Goal: Find specific fact: Find specific fact

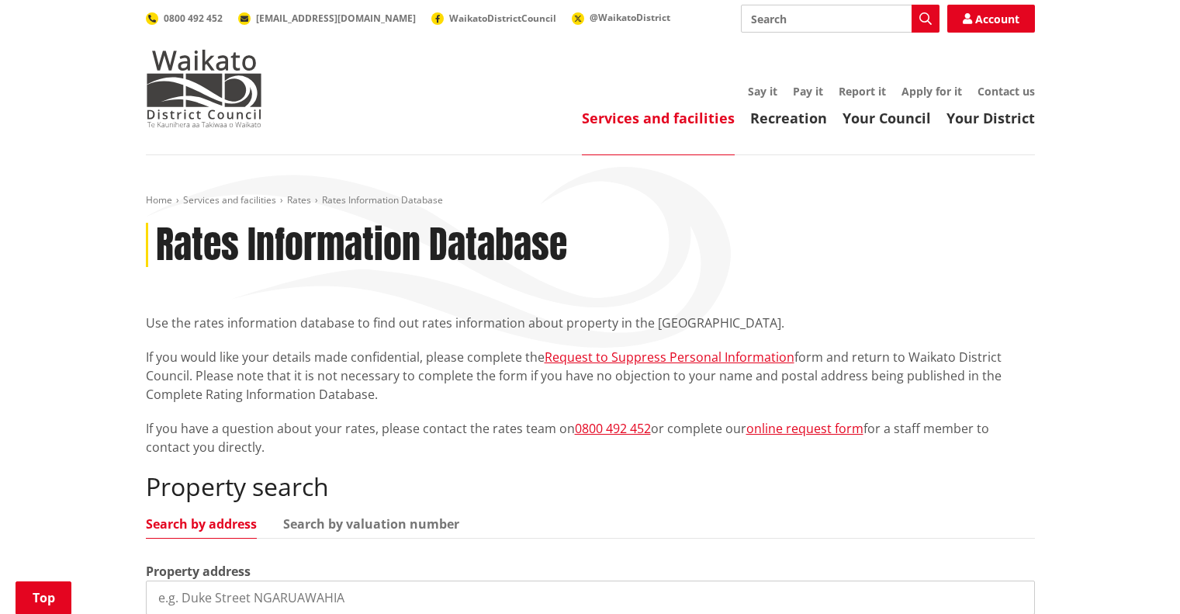
scroll to position [233, 0]
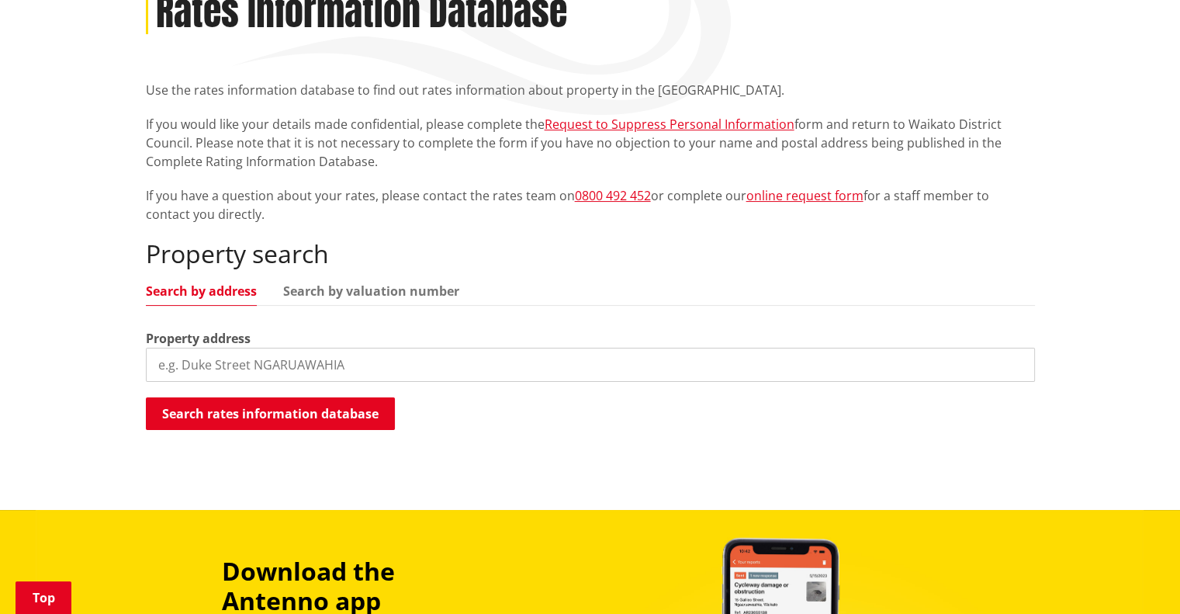
click at [154, 365] on input "search" at bounding box center [590, 364] width 889 height 34
click at [166, 371] on input "search" at bounding box center [590, 364] width 889 height 34
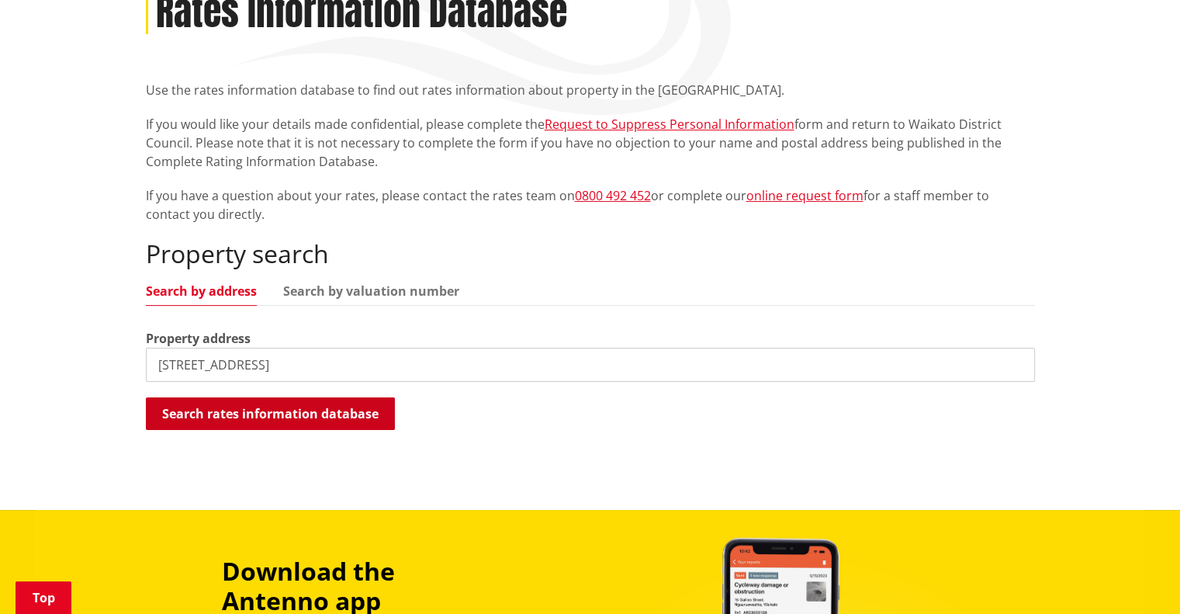
click at [209, 419] on button "Search rates information database" at bounding box center [270, 413] width 249 height 33
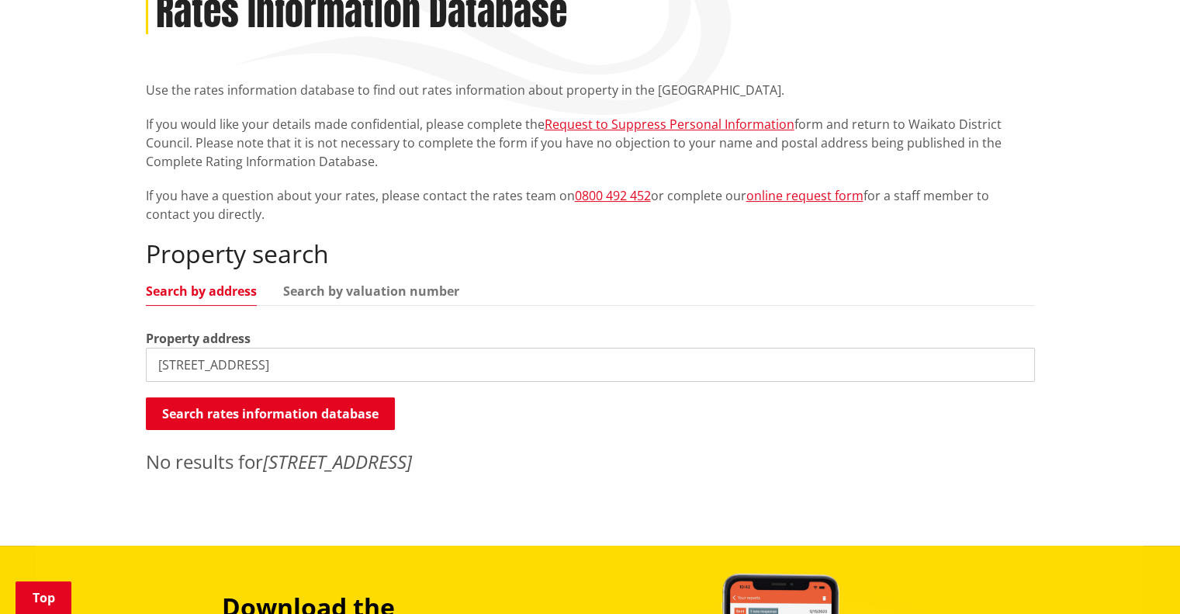
click at [258, 359] on input "233 Whaanga Road, Raglan" at bounding box center [590, 364] width 889 height 34
click at [272, 367] on input "233 Whaanga Road, Raglan" at bounding box center [590, 364] width 889 height 34
type input "233 Whaanga Road"
click at [226, 413] on button "Search rates information database" at bounding box center [270, 413] width 249 height 33
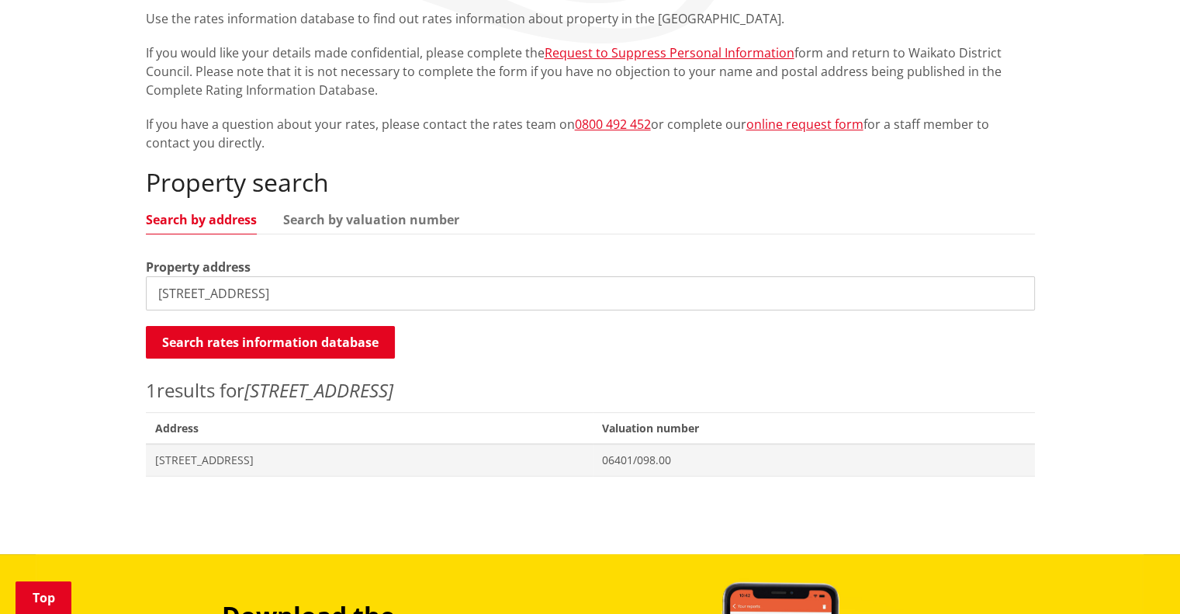
scroll to position [465, 0]
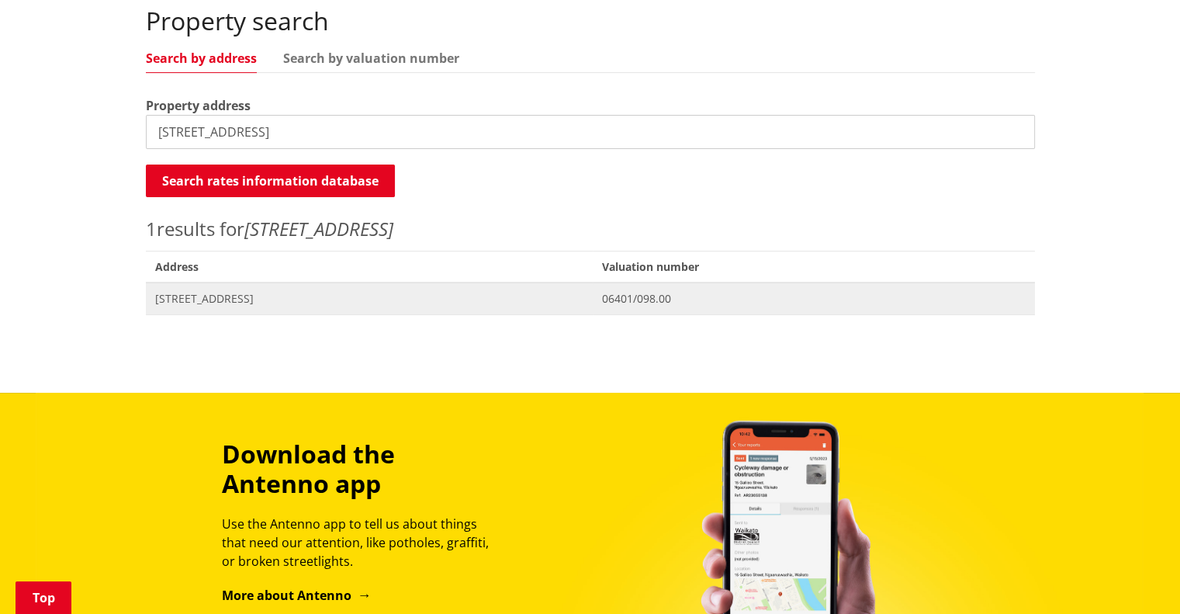
click at [233, 300] on span "[STREET_ADDRESS]" at bounding box center [369, 299] width 429 height 16
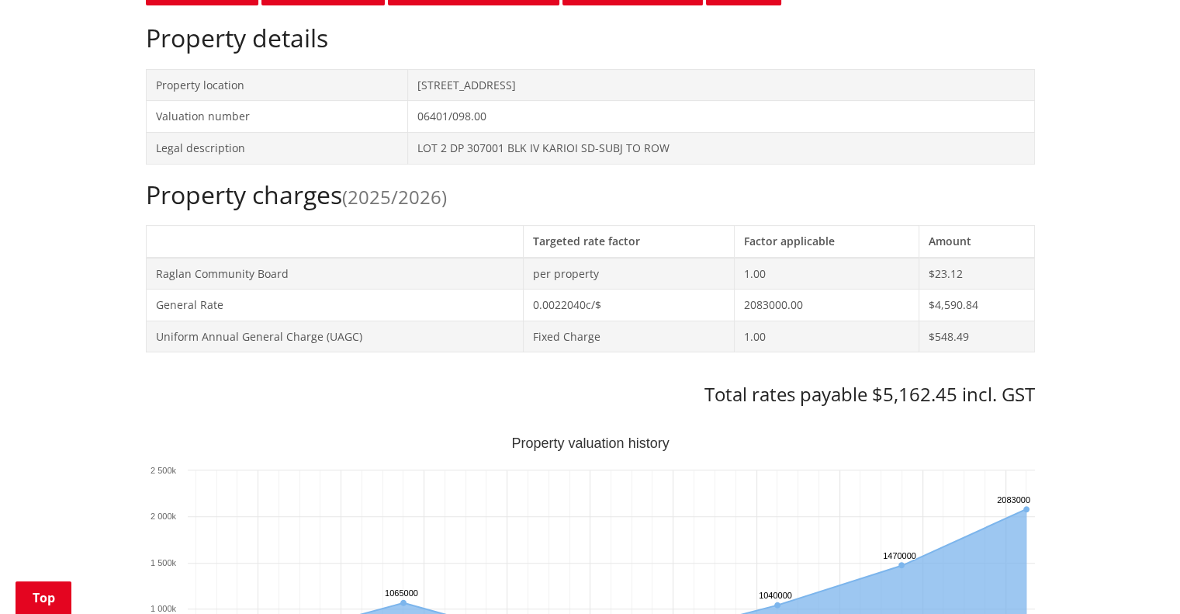
scroll to position [388, 0]
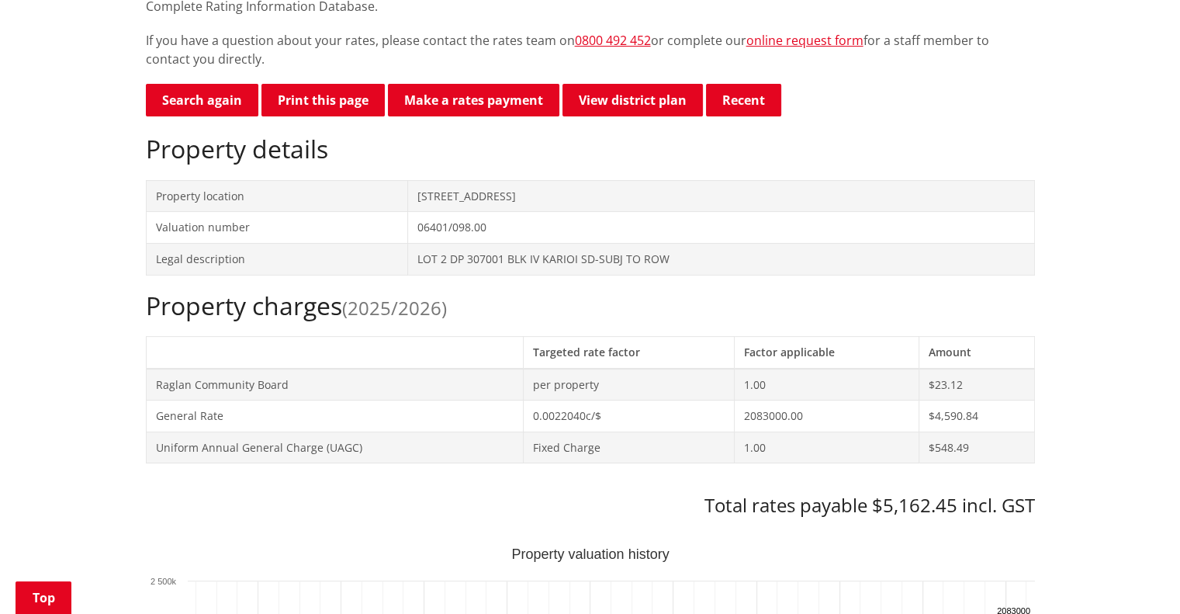
click at [323, 506] on h3 "Total rates payable $5,162.45 incl. GST" at bounding box center [590, 505] width 889 height 22
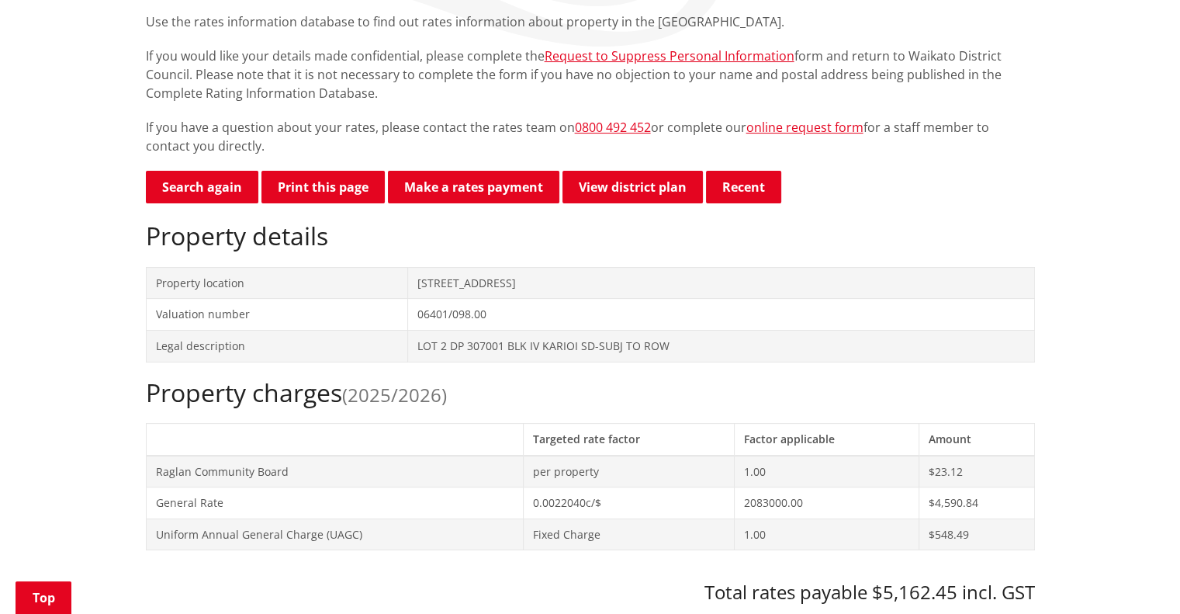
scroll to position [0, 0]
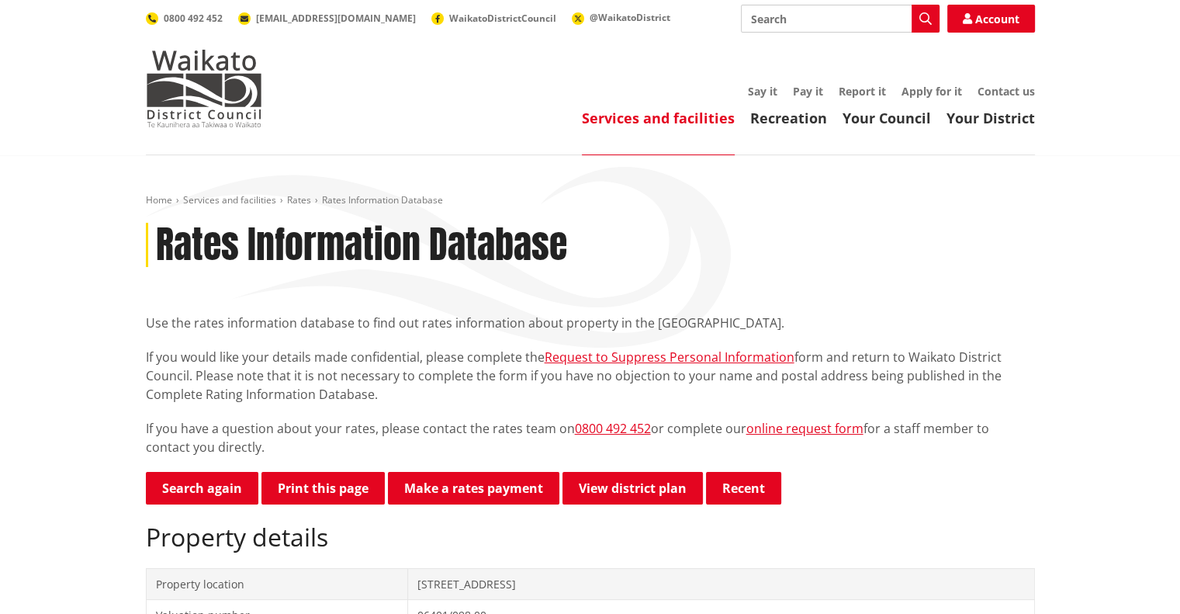
click at [647, 234] on div "Rates Information Database" at bounding box center [590, 245] width 889 height 45
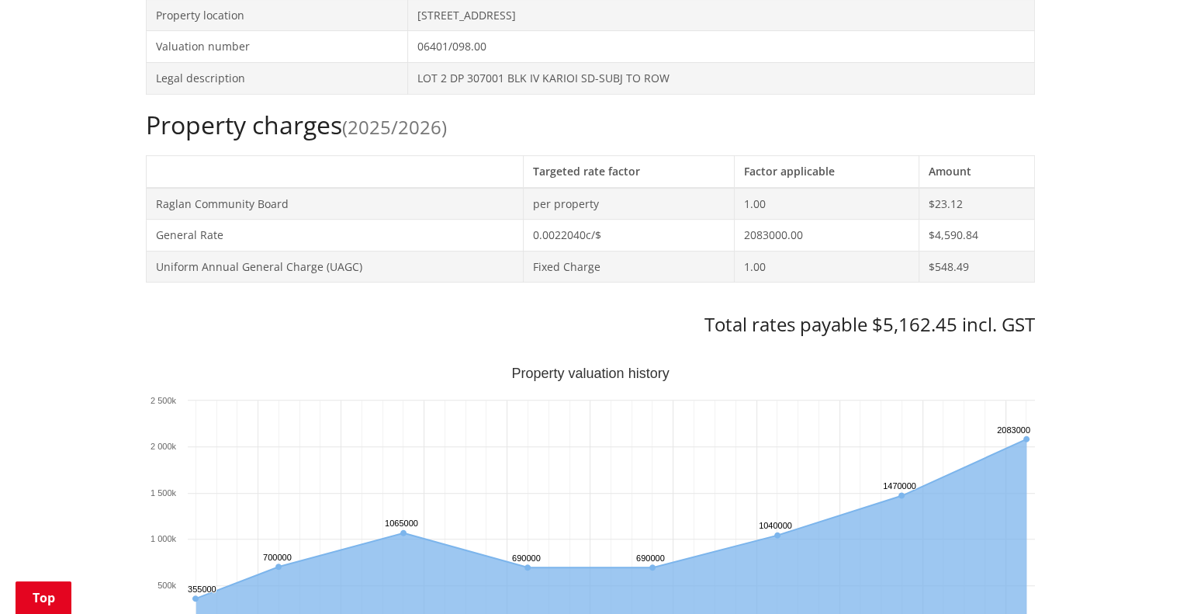
scroll to position [698, 0]
